Goal: Information Seeking & Learning: Learn about a topic

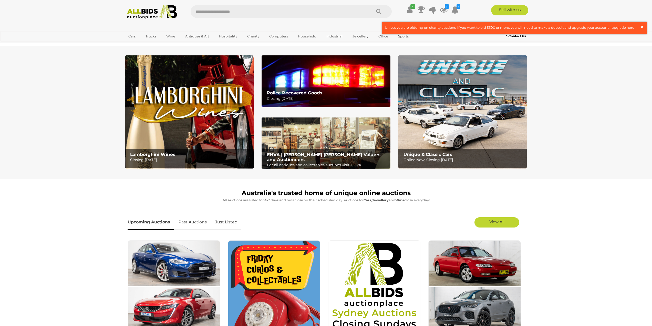
click at [644, 26] on span "×" at bounding box center [642, 27] width 5 height 10
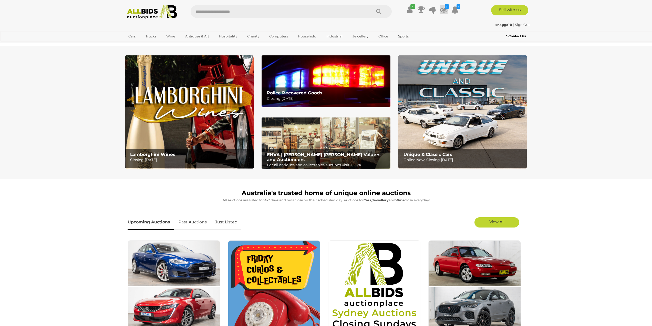
click at [444, 9] on icon at bounding box center [444, 9] width 8 height 9
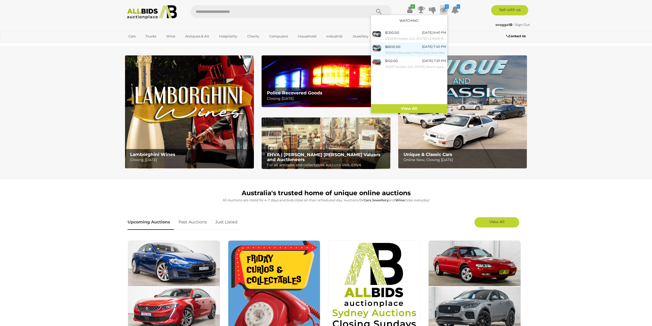
click at [392, 48] on span "$6010.00" at bounding box center [392, 47] width 15 height 4
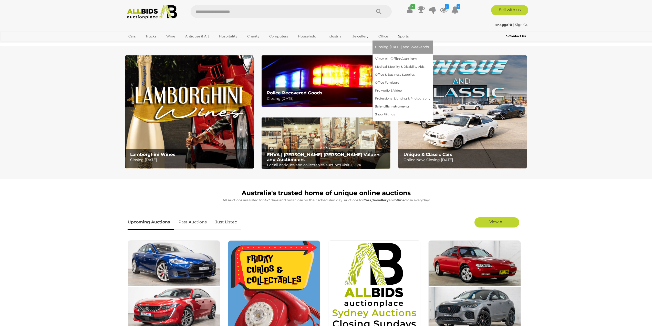
click at [382, 106] on link "Scientific Instruments" at bounding box center [402, 106] width 55 height 8
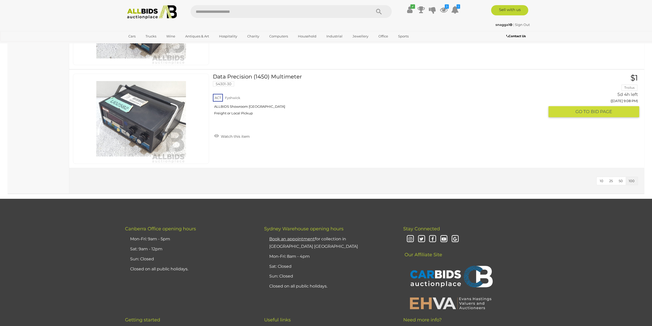
scroll to position [2817, 0]
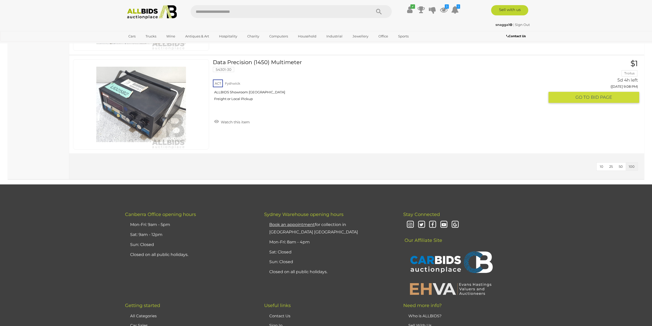
click at [237, 61] on link "Data Precision (1450) Multimeter 54301-30 ACT Fyshwick ALLBIDS Showroom Fyshwick" at bounding box center [381, 82] width 328 height 46
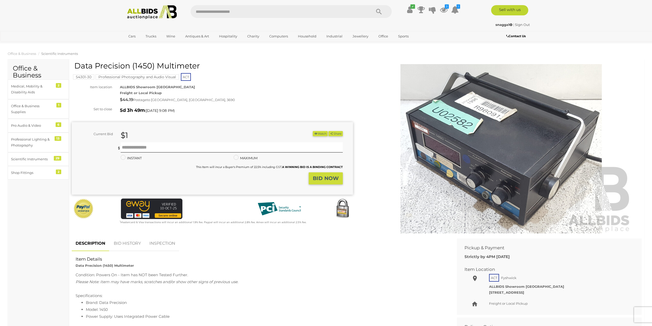
drag, startPoint x: 201, startPoint y: 65, endPoint x: 77, endPoint y: 67, distance: 123.7
click at [77, 67] on h1 "Data Precision (1450) Multimeter" at bounding box center [212, 65] width 277 height 8
copy h1 "Data Precision (1450) Multimeter"
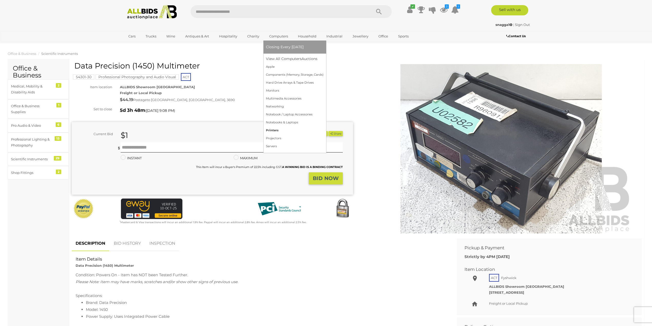
click at [269, 130] on link "Printers" at bounding box center [295, 130] width 58 height 8
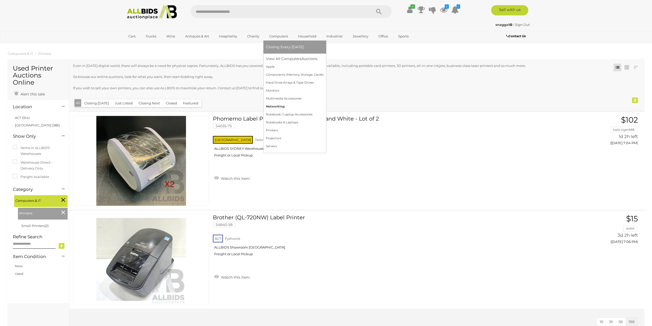
click at [274, 107] on link "Networking" at bounding box center [295, 106] width 58 height 8
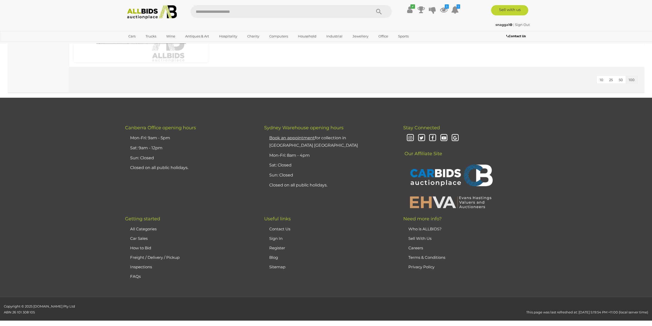
scroll to position [1200, 0]
